Goal: Task Accomplishment & Management: Manage account settings

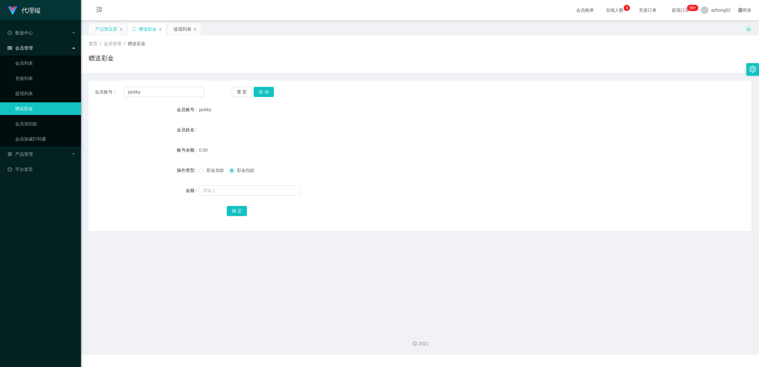
click at [103, 31] on div "产品预设置" at bounding box center [106, 29] width 22 height 12
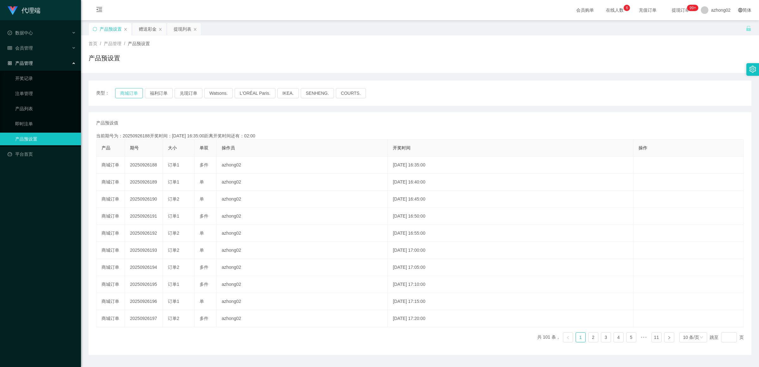
click at [126, 93] on button "商城订单" at bounding box center [129, 93] width 28 height 10
click at [124, 96] on button "商城订单" at bounding box center [129, 93] width 28 height 10
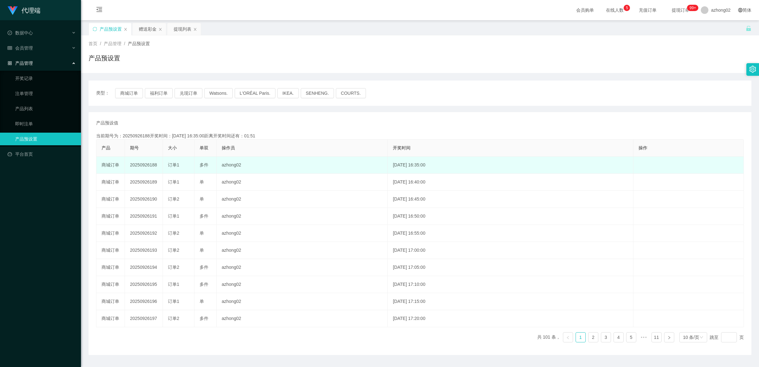
drag, startPoint x: 128, startPoint y: 165, endPoint x: 157, endPoint y: 165, distance: 28.8
click at [157, 165] on td "20250926188" at bounding box center [144, 165] width 38 height 17
copy td "20250926188"
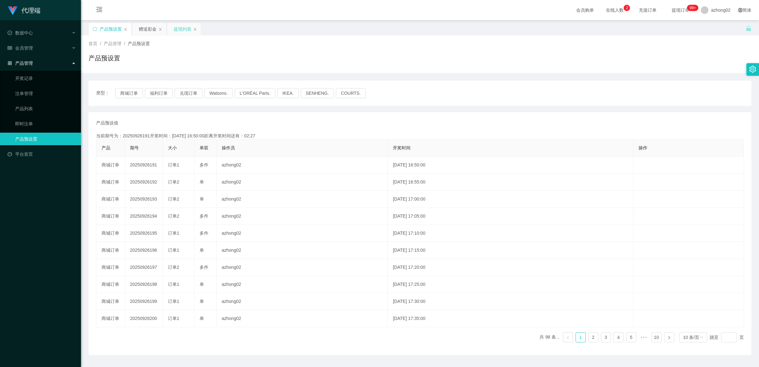
click at [171, 29] on div "提现列表" at bounding box center [184, 29] width 34 height 12
click at [176, 29] on div "提现列表" at bounding box center [183, 29] width 18 height 12
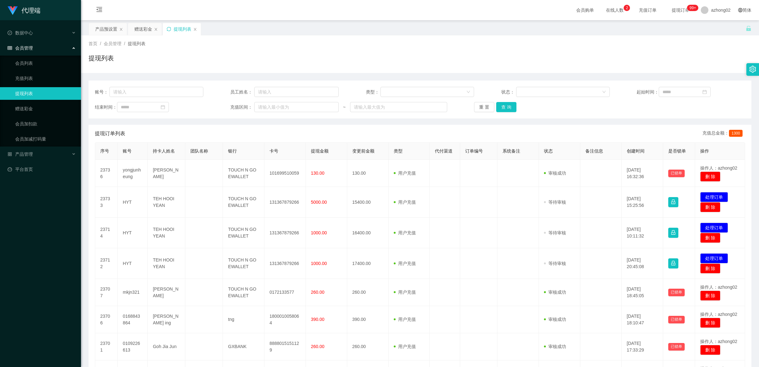
click at [171, 28] on div "提现列表" at bounding box center [182, 29] width 38 height 12
click at [169, 29] on icon "图标: sync" at bounding box center [169, 29] width 4 height 4
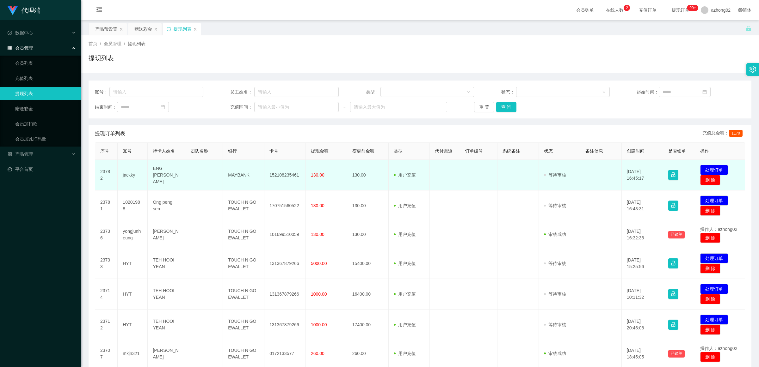
click at [288, 176] on td "152108235461" at bounding box center [284, 175] width 41 height 31
copy td "152108235461"
click at [233, 175] on td "MAYBANK" at bounding box center [243, 175] width 41 height 31
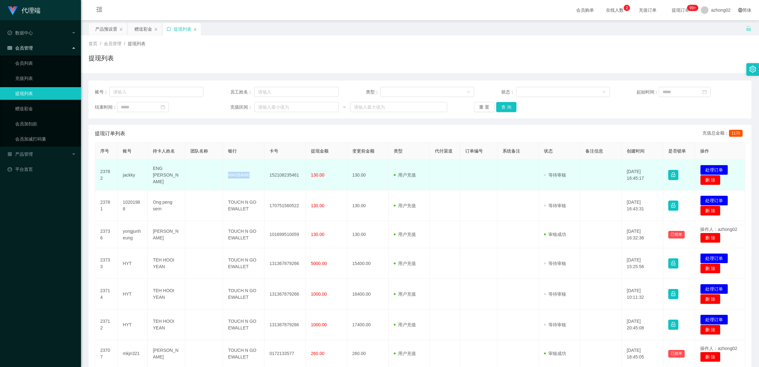
copy td "MAYBANK"
click at [706, 169] on button "处理订单" at bounding box center [714, 170] width 28 height 10
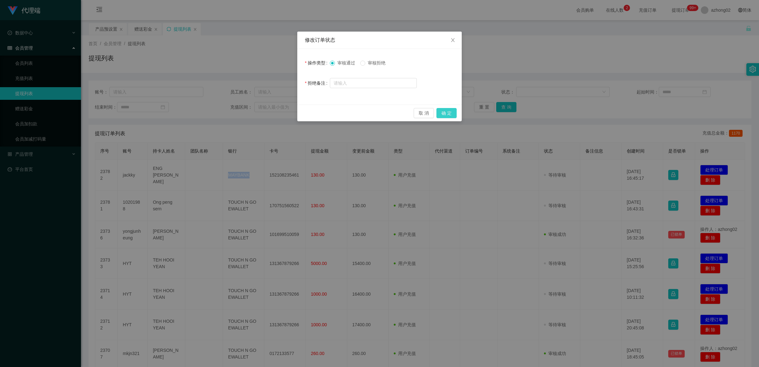
click at [448, 113] on button "确 定" at bounding box center [446, 113] width 20 height 10
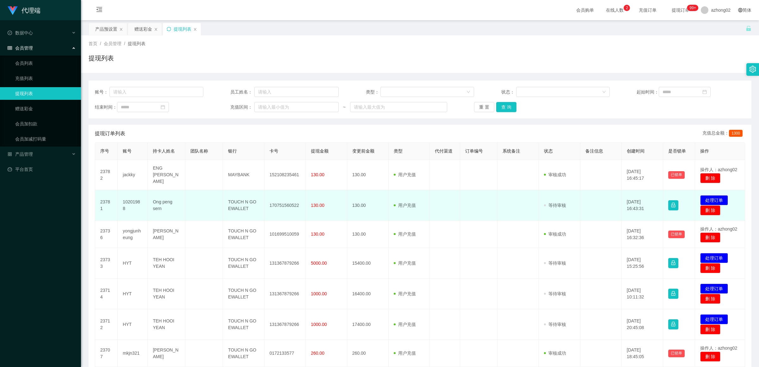
click at [209, 199] on td at bounding box center [204, 205] width 38 height 31
click at [242, 199] on td "TOUCH N GO EWALLET" at bounding box center [243, 205] width 41 height 31
copy td "N"
click at [242, 199] on td "TOUCH N GO EWALLET" at bounding box center [243, 205] width 41 height 31
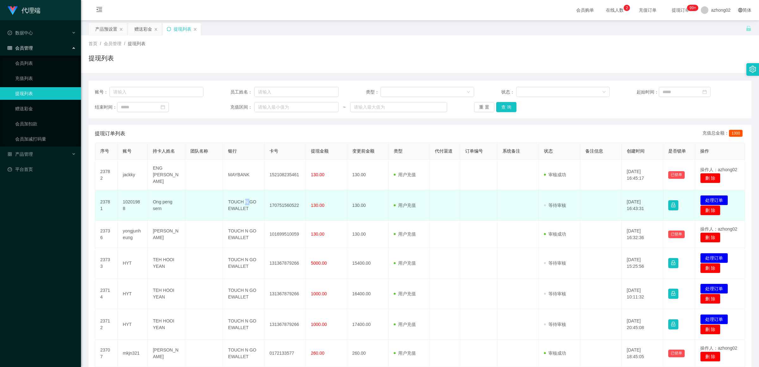
click at [242, 199] on td "TOUCH N GO EWALLET" at bounding box center [243, 205] width 41 height 31
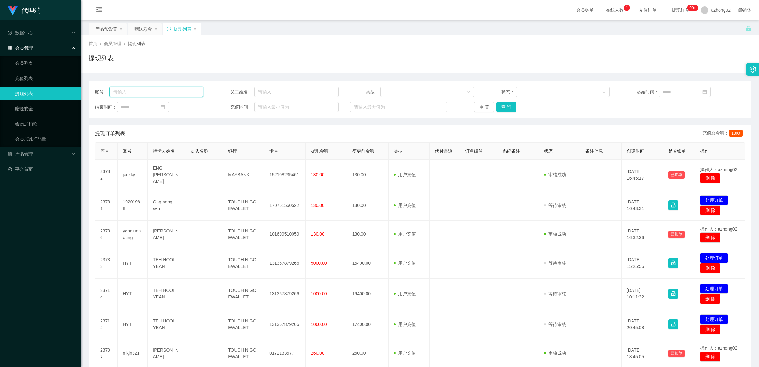
click at [169, 91] on input "text" at bounding box center [156, 92] width 94 height 10
paste input "未结算累计薪资：RM5 x 6/8*1"
type input "未结算累计薪资：RM5 x 6/8*1"
click at [144, 95] on input "text" at bounding box center [156, 92] width 94 height 10
paste input "未结算累计薪资：RM5 x 6/8*1"
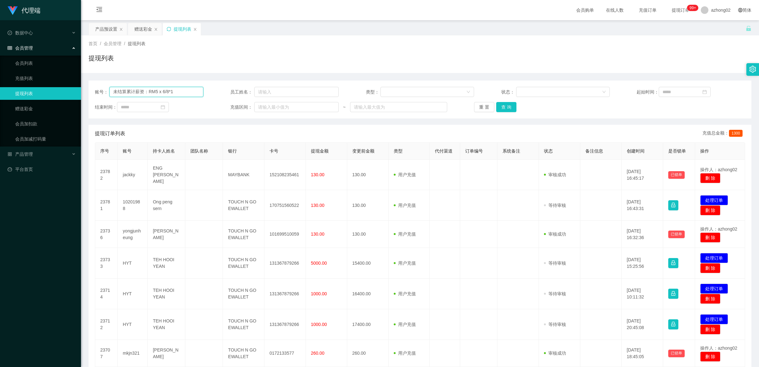
click at [190, 89] on input "未结算累计薪资：RM5 x 6/8*1" at bounding box center [156, 92] width 94 height 10
paste input "10201988"
type input "10201988"
click at [506, 108] on button "查 询" at bounding box center [506, 107] width 20 height 10
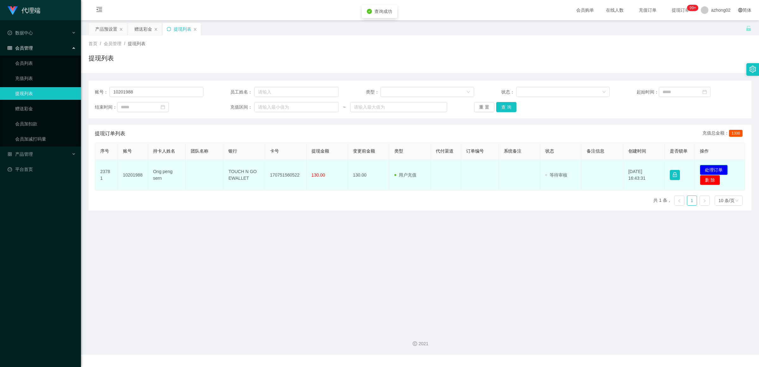
click at [707, 168] on button "处理订单" at bounding box center [714, 170] width 28 height 10
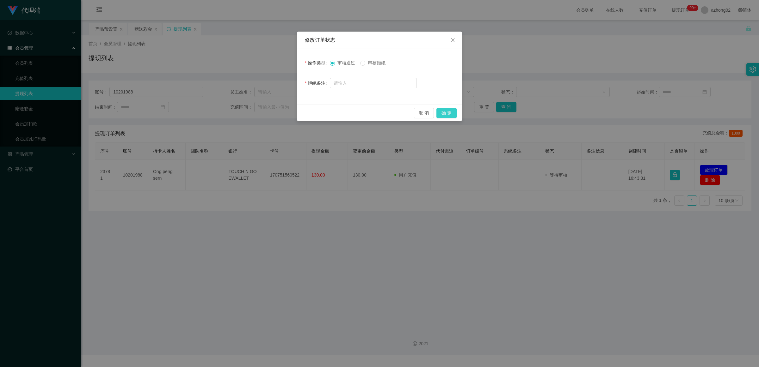
click at [448, 110] on button "确 定" at bounding box center [446, 113] width 20 height 10
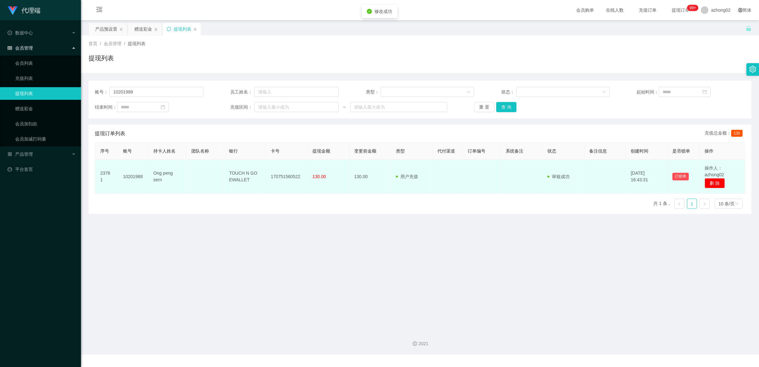
click at [247, 173] on td "TOUCH N GO EWALLET" at bounding box center [245, 177] width 42 height 34
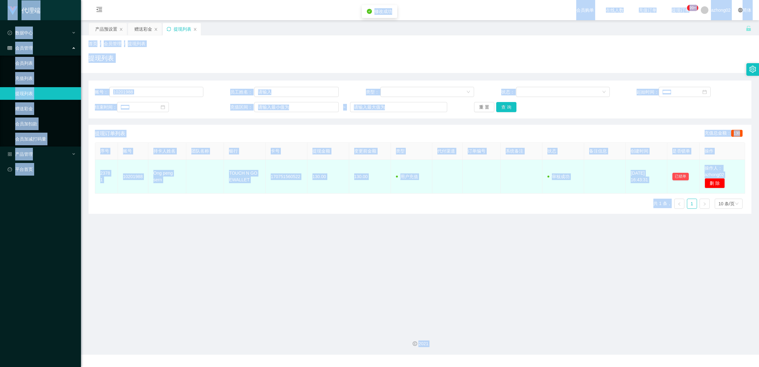
click at [247, 173] on td "TOUCH N GO EWALLET" at bounding box center [245, 177] width 42 height 34
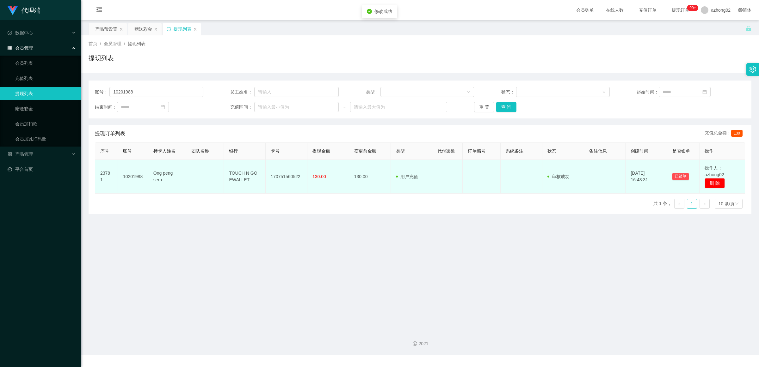
click at [244, 174] on td "TOUCH N GO EWALLET" at bounding box center [245, 177] width 42 height 34
copy td "N"
click at [238, 174] on td "TOUCH N GO EWALLET" at bounding box center [245, 177] width 42 height 34
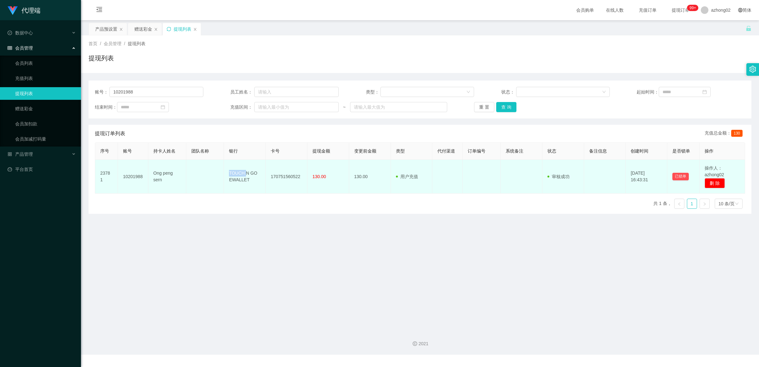
copy td "TOUCH"
click at [238, 174] on td "TOUCH N GO EWALLET" at bounding box center [245, 177] width 42 height 34
copy td "TOUCH N GO EWALLET"
click at [243, 171] on td "TOUCH N GO EWALLET" at bounding box center [245, 177] width 42 height 34
drag, startPoint x: 228, startPoint y: 171, endPoint x: 299, endPoint y: 176, distance: 71.0
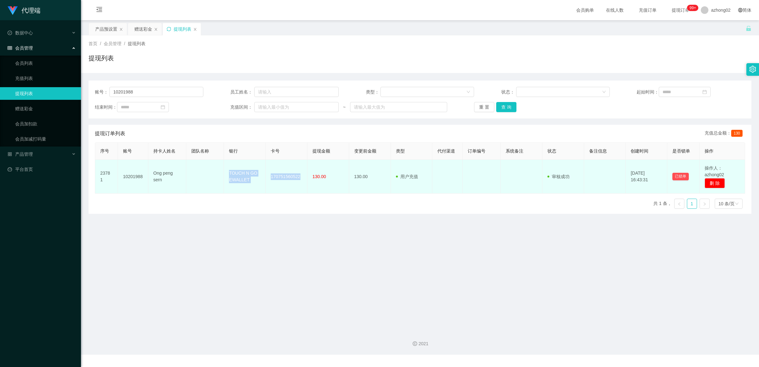
click at [299, 176] on tr "23781 10201988 Ong peng sern TOUCH N GO EWALLET 170751560522 130.00 130.00 用户充值…" at bounding box center [420, 177] width 650 height 34
copy tr "TOUCH N GO EWALLET 170751560522"
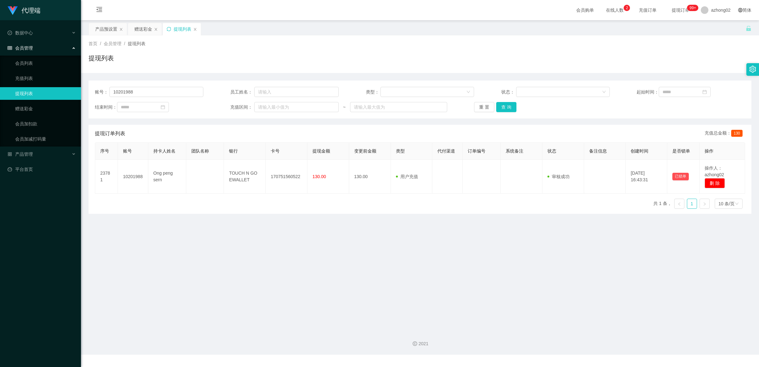
drag, startPoint x: 478, startPoint y: 244, endPoint x: 475, endPoint y: 247, distance: 4.4
click at [478, 244] on main "关闭左侧 关闭右侧 关闭其它 刷新页面 产品预设置 赠送彩金 提现列表 首页 / 会员管理 / 提现列表 / 提现列表 账号： 10201988 员工姓名： …" at bounding box center [420, 172] width 678 height 305
